Goal: Task Accomplishment & Management: Manage account settings

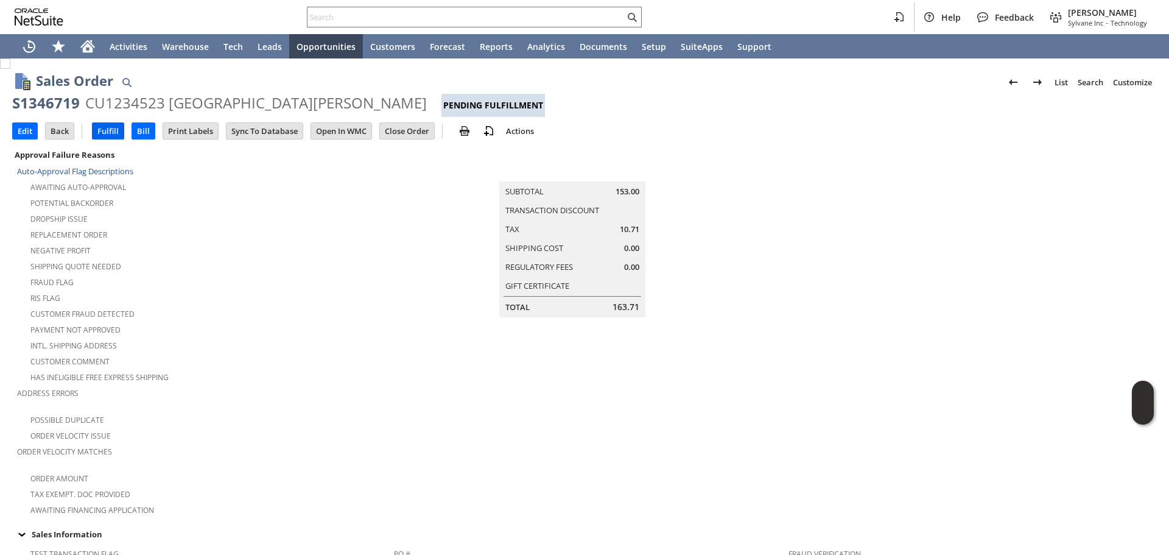
click at [112, 129] on input "Fulfill" at bounding box center [108, 131] width 31 height 16
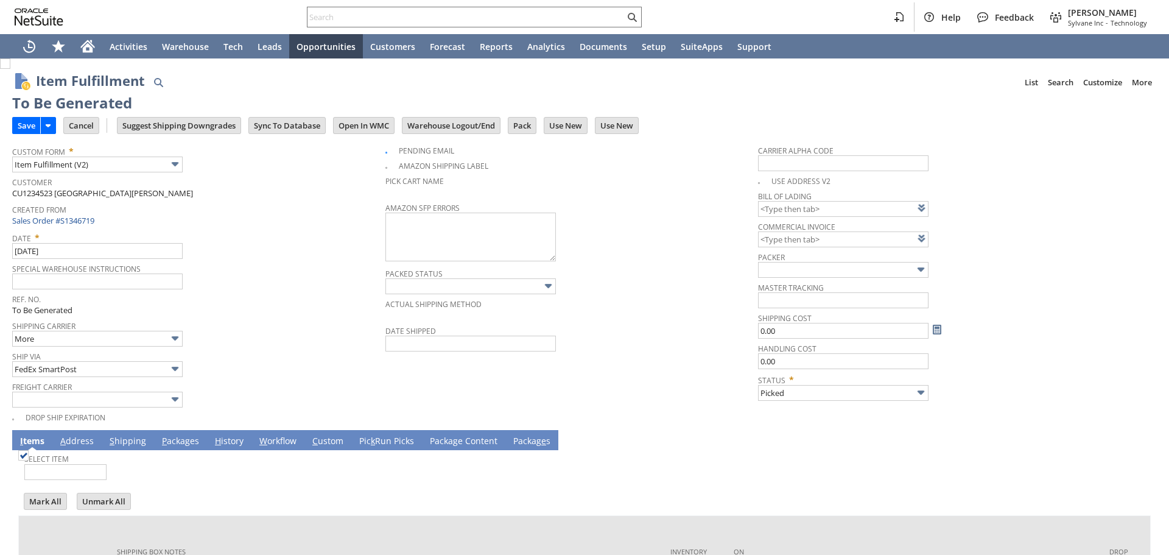
type input "Packed"
checkbox input "false"
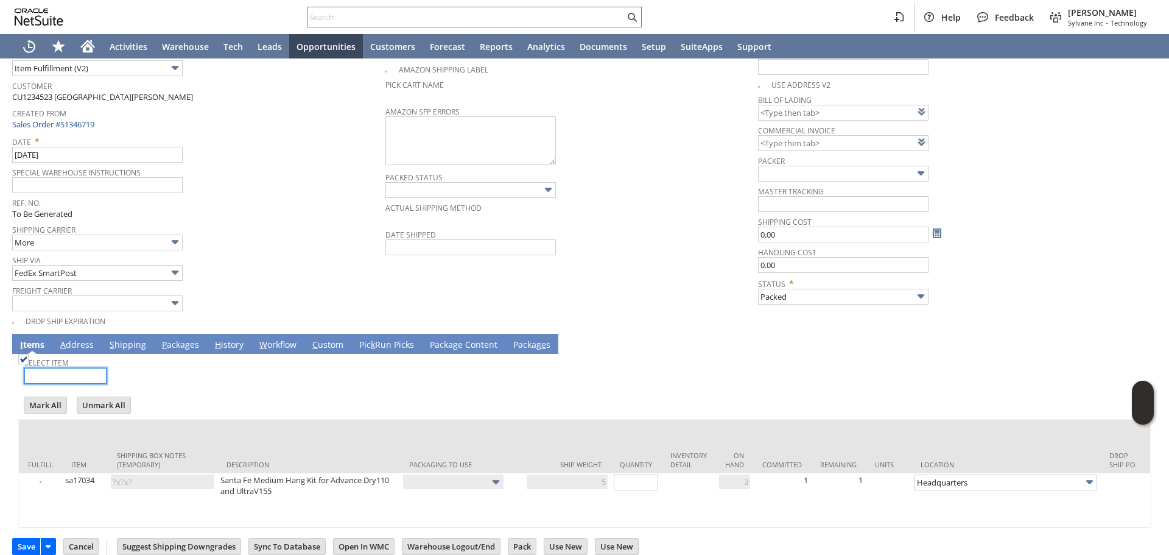
scroll to position [119, 0]
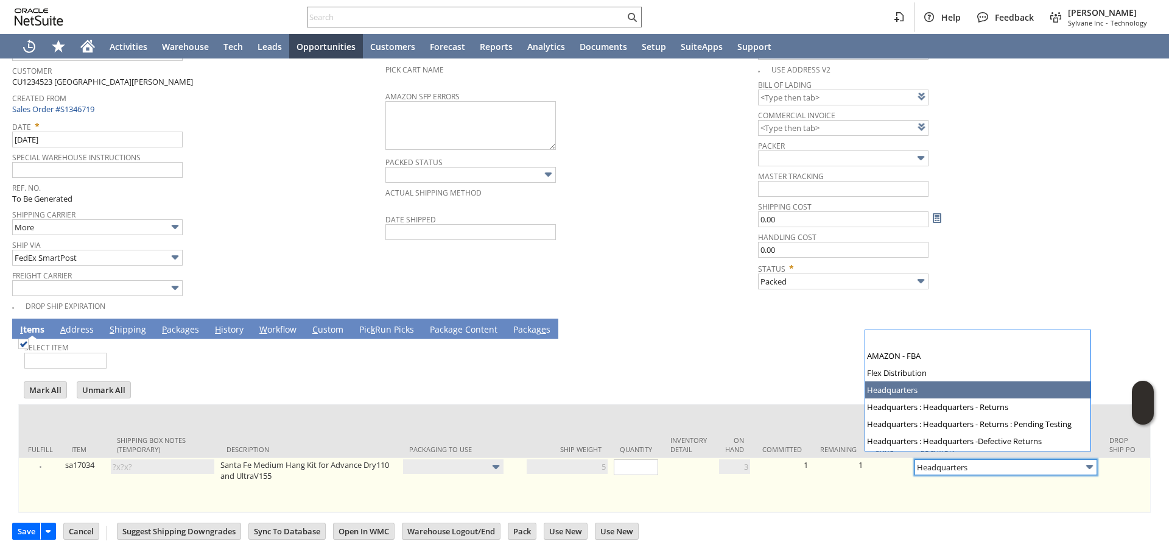
click at [978, 461] on input "Headquarters" at bounding box center [1006, 467] width 183 height 16
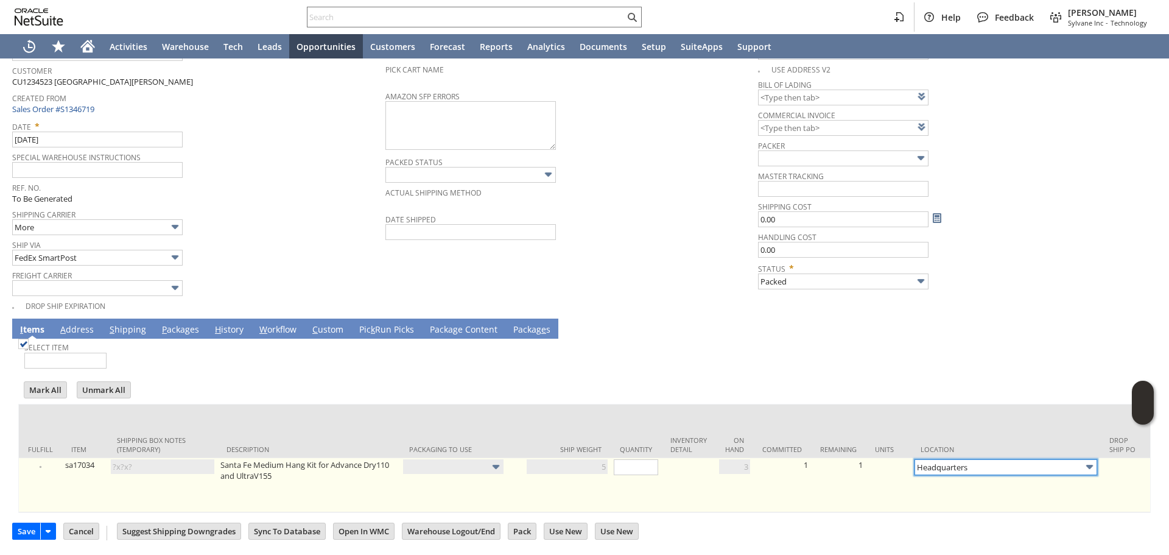
click at [977, 461] on input "Headquarters" at bounding box center [1006, 467] width 183 height 16
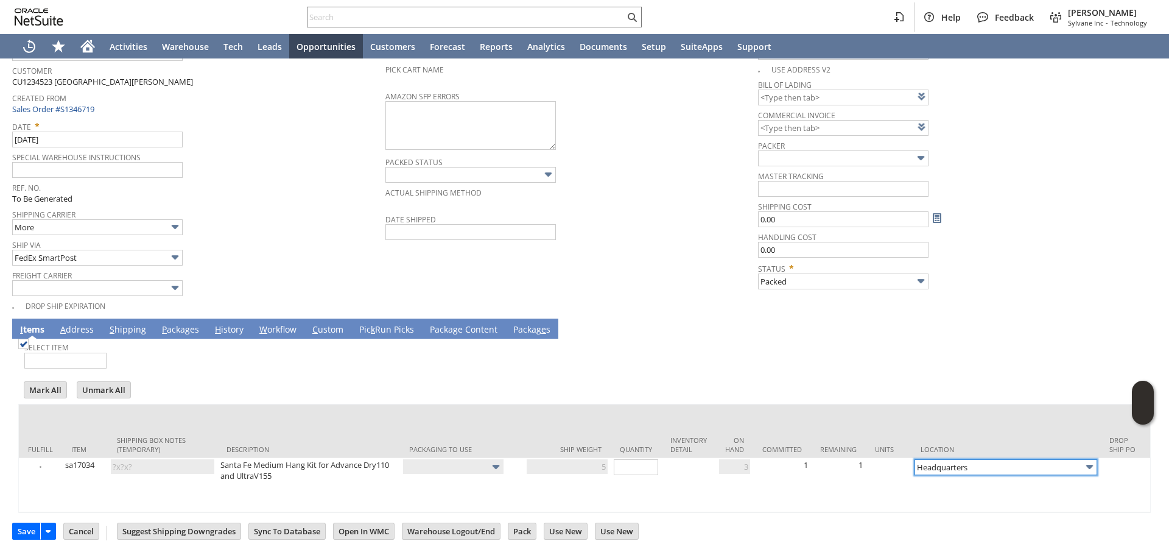
scroll to position [0, 0]
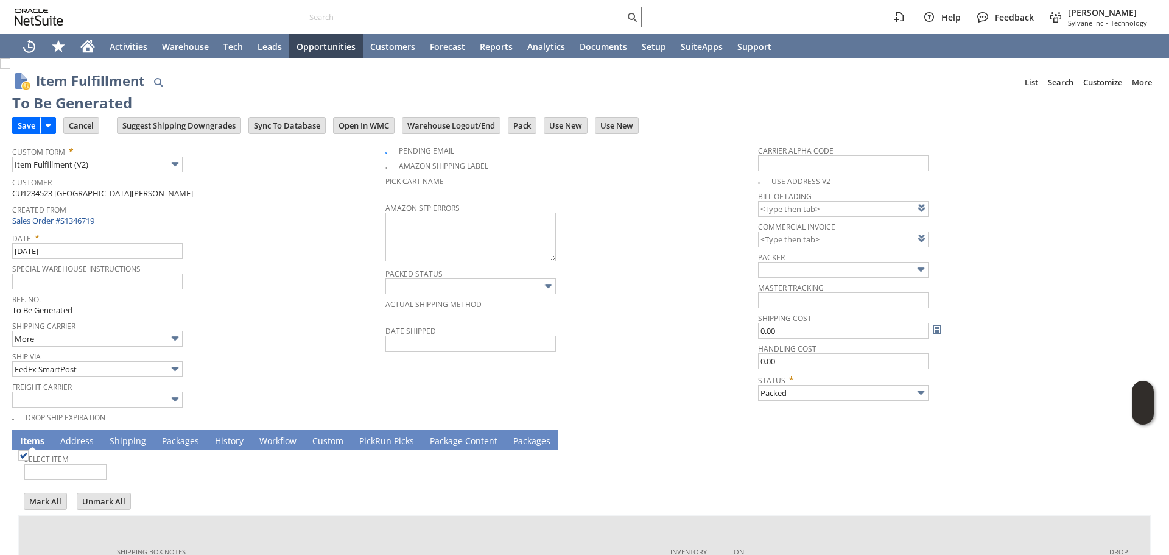
click at [273, 353] on span "Ship Via" at bounding box center [195, 354] width 367 height 13
click at [262, 232] on span "Date *" at bounding box center [195, 235] width 367 height 15
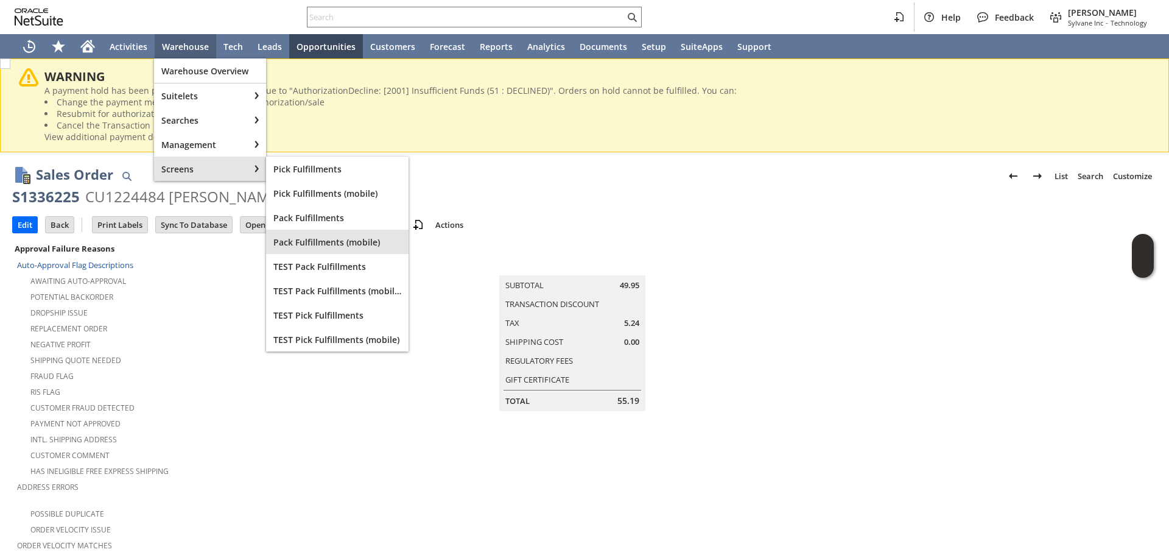
click at [345, 246] on span "Pack Fulfillments (mobile)" at bounding box center [337, 242] width 128 height 12
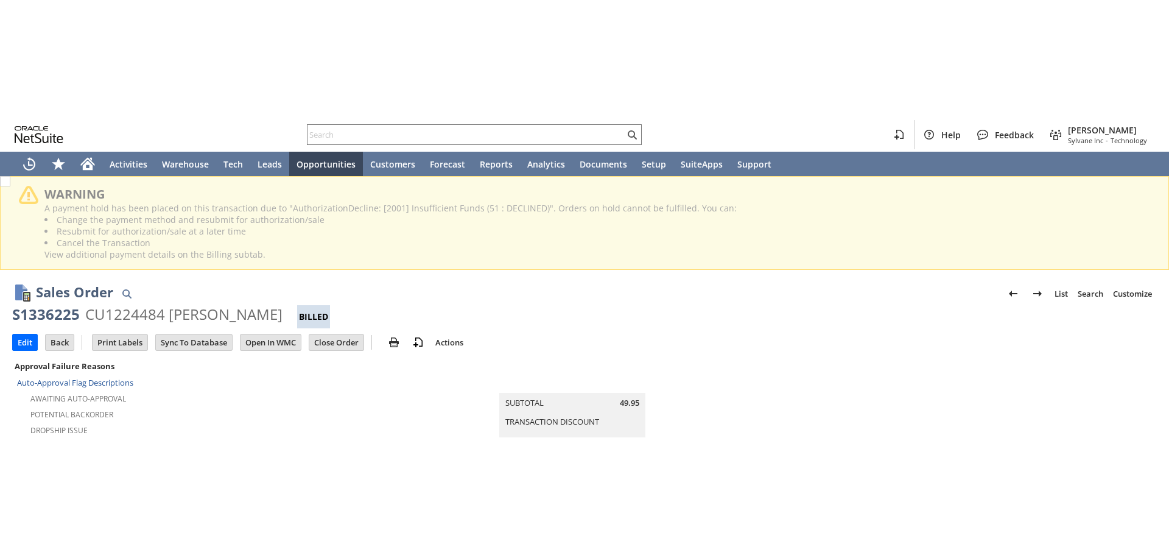
scroll to position [216, 0]
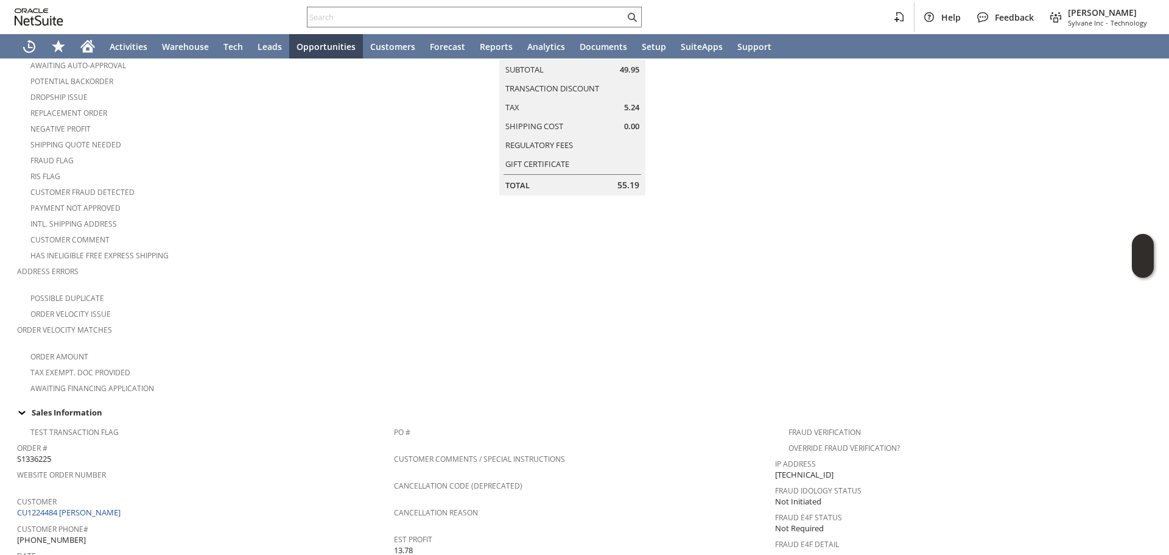
drag, startPoint x: 1010, startPoint y: 278, endPoint x: 949, endPoint y: 268, distance: 62.3
click at [1009, 278] on td at bounding box center [966, 210] width 382 height 370
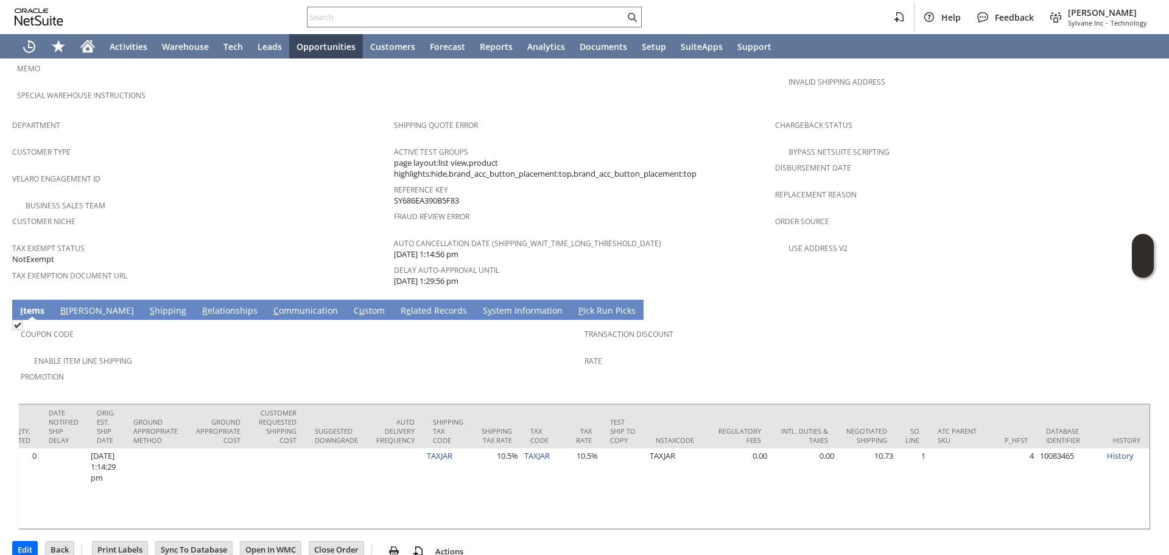
scroll to position [0, 2002]
click at [465, 8] on div at bounding box center [474, 17] width 335 height 21
click at [457, 19] on input "text" at bounding box center [466, 17] width 317 height 15
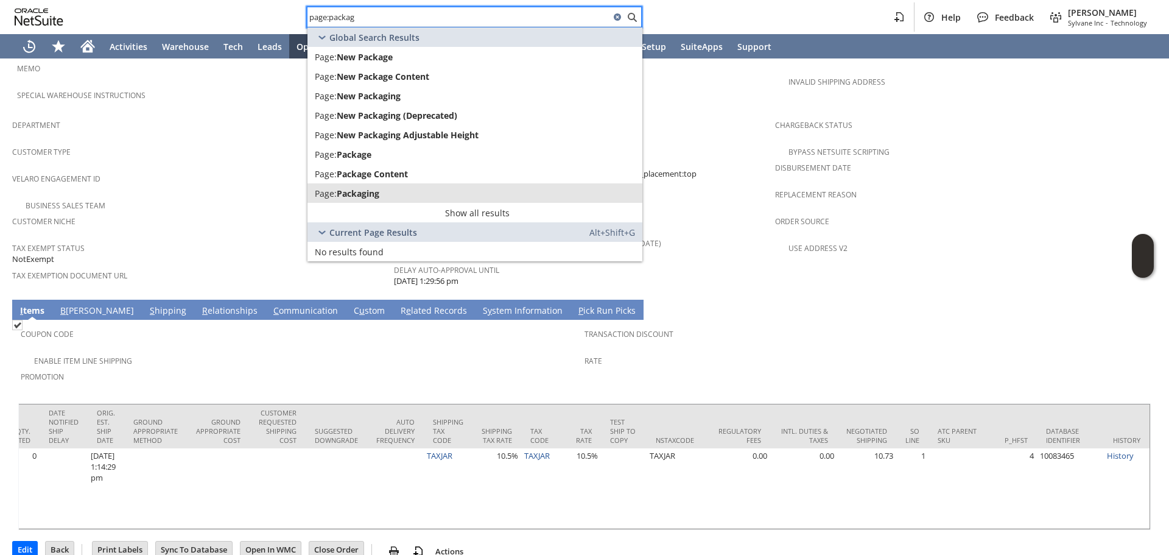
type input "page:packag"
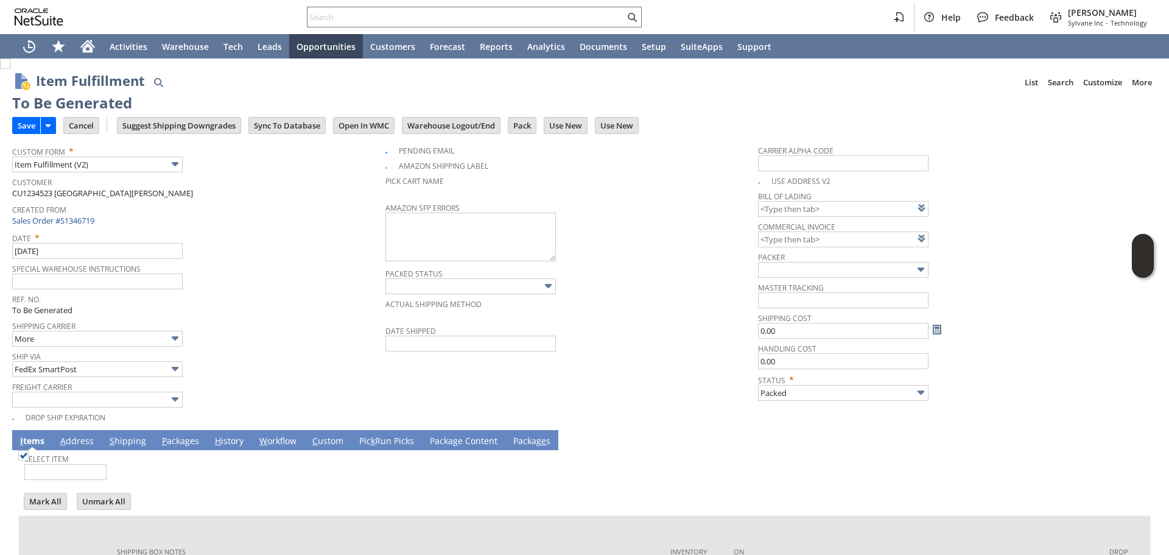
click at [255, 234] on span "Date *" at bounding box center [195, 235] width 367 height 15
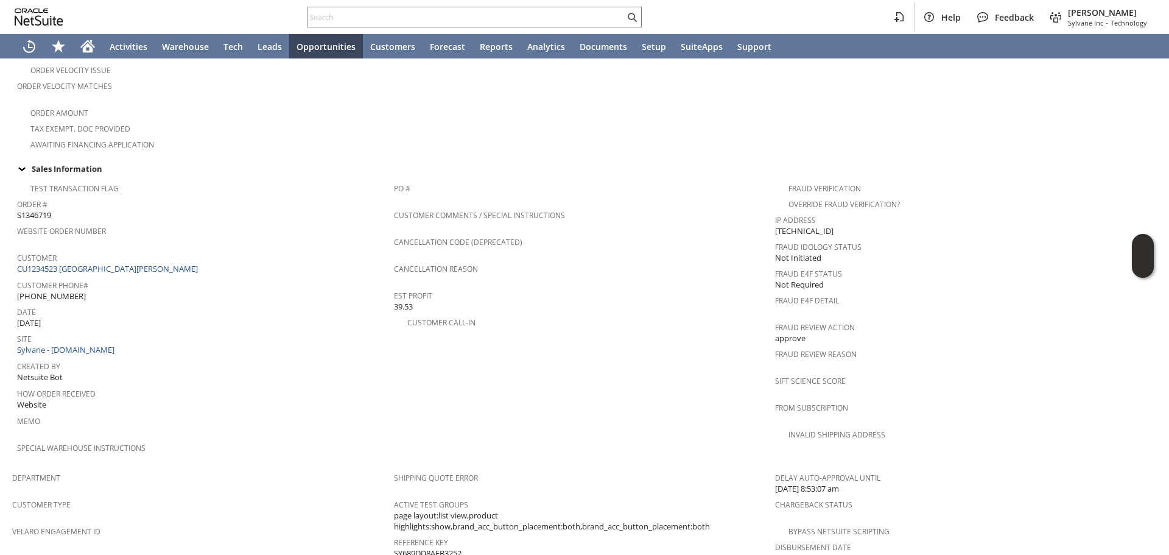
scroll to position [685, 0]
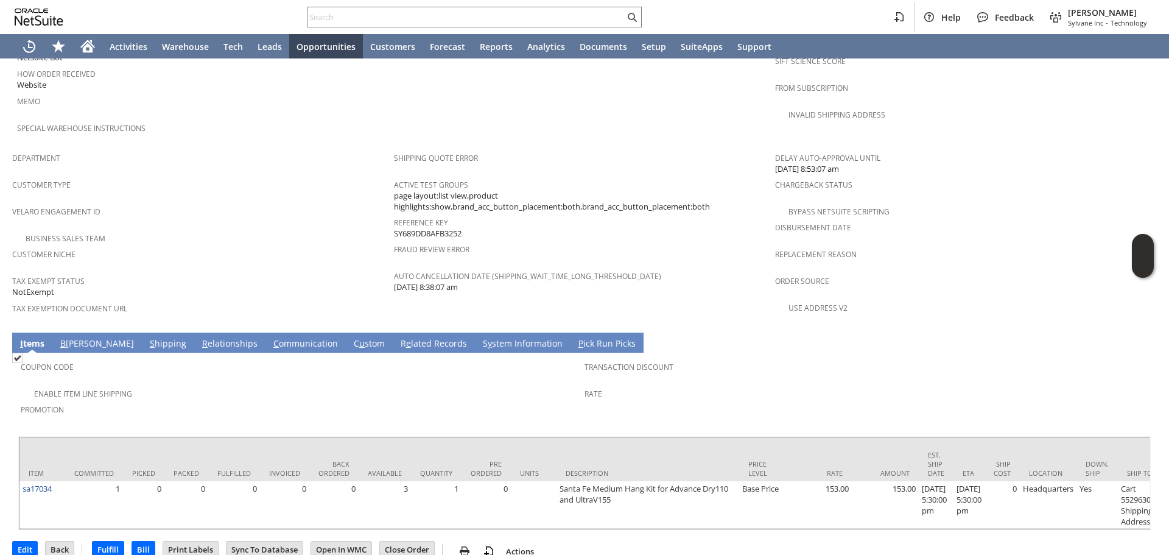
click at [287, 230] on td "Business Sales Team" at bounding box center [203, 238] width 382 height 16
